Goal: Book appointment/travel/reservation

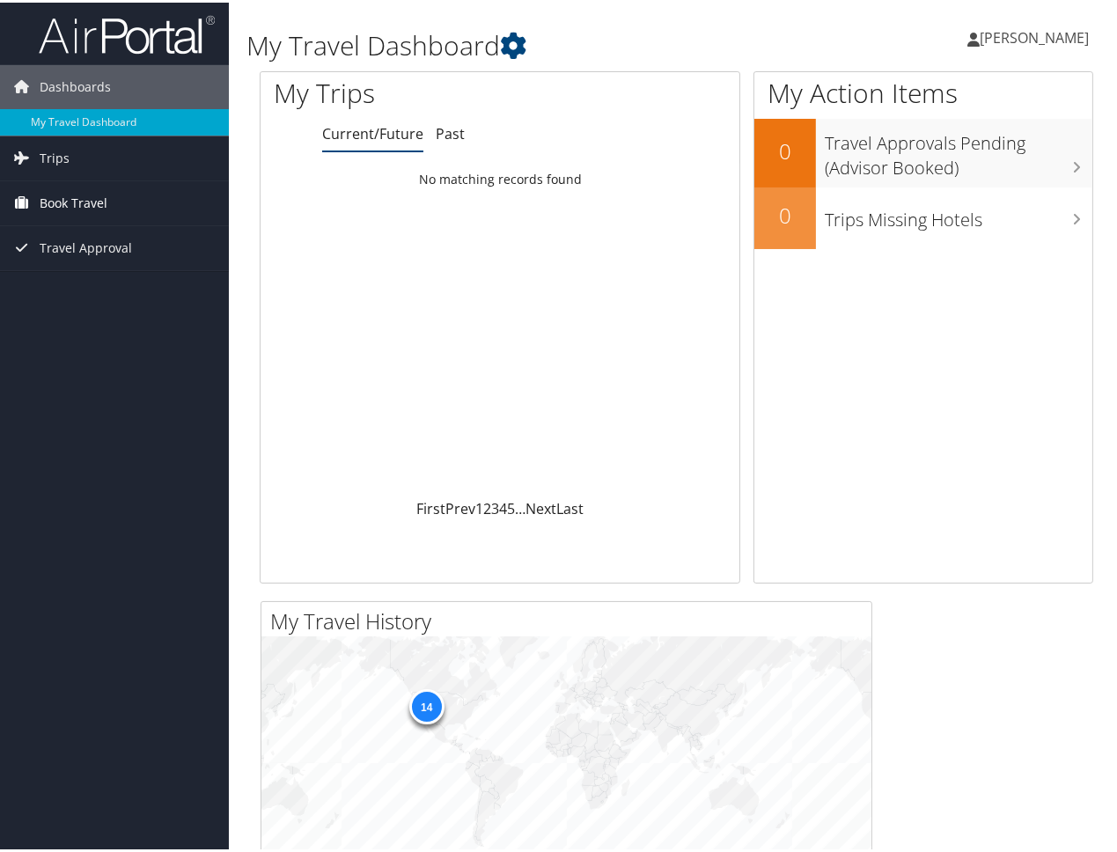
click at [54, 194] on span "Book Travel" at bounding box center [74, 201] width 68 height 44
